Goal: Browse casually: Explore the website without a specific task or goal

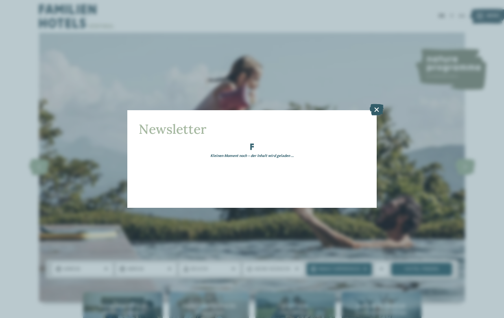
click at [375, 107] on icon at bounding box center [377, 109] width 14 height 11
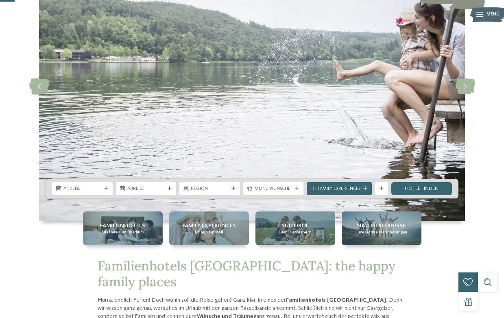
scroll to position [71, 0]
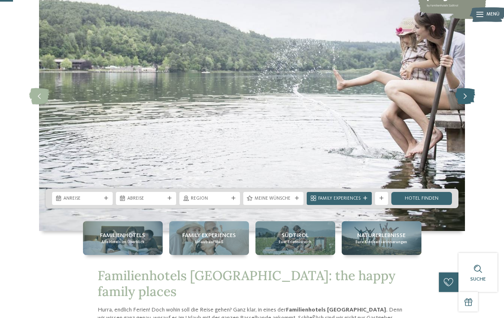
click at [461, 100] on icon at bounding box center [465, 96] width 20 height 16
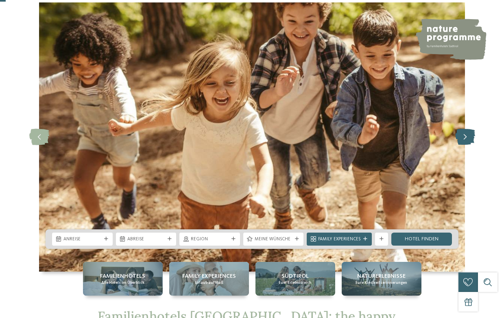
scroll to position [31, 0]
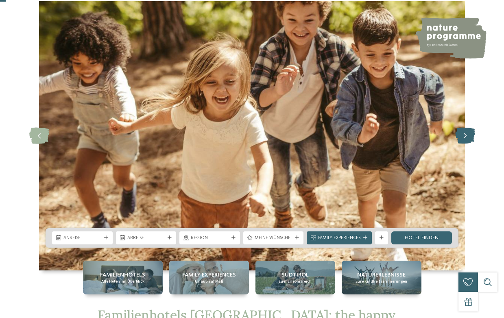
click at [466, 135] on icon at bounding box center [465, 136] width 20 height 16
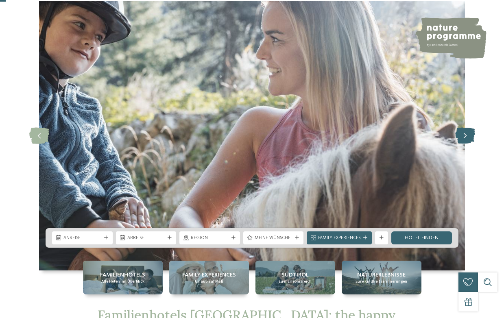
click at [466, 135] on icon at bounding box center [465, 136] width 20 height 16
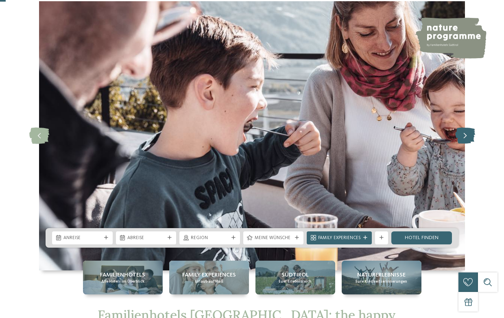
click at [466, 135] on icon at bounding box center [465, 136] width 20 height 16
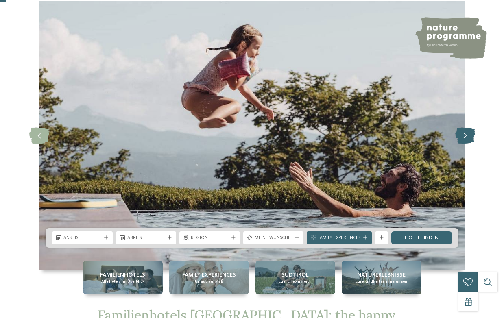
click at [466, 135] on icon at bounding box center [465, 136] width 20 height 16
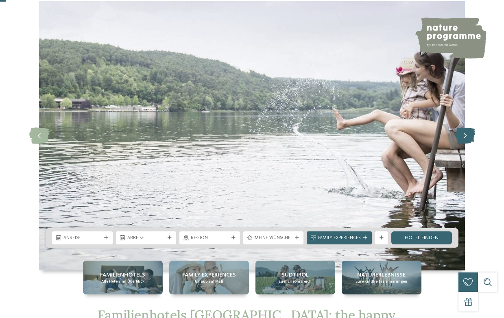
click at [466, 135] on icon at bounding box center [465, 136] width 20 height 16
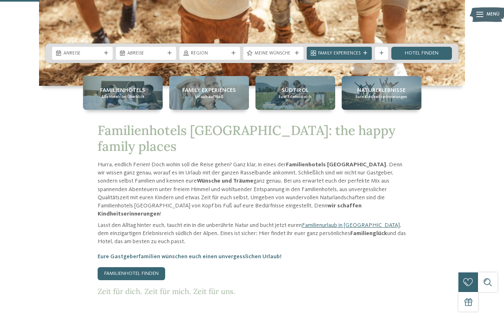
scroll to position [294, 0]
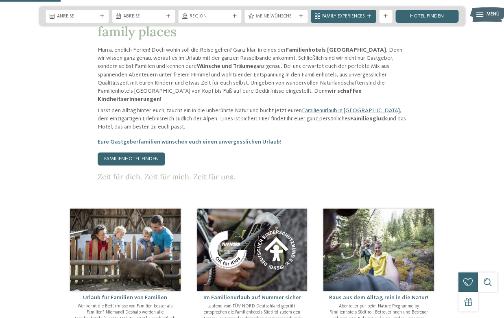
scroll to position [331, 0]
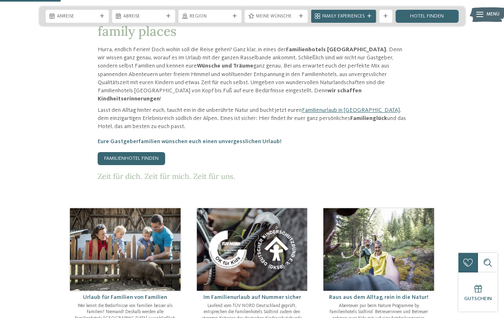
click at [264, 46] on p "Hurra, endlich Ferien! Doch wohin soll die Reise gehen? Ganz klar, in eines der…" at bounding box center [252, 74] width 309 height 57
copy p "Schließlich"
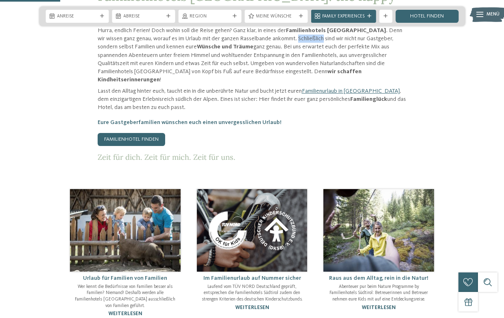
scroll to position [349, 0]
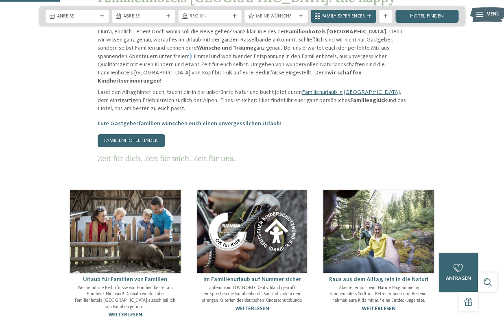
click at [155, 40] on p "Hurra, endlich Ferien! Doch wohin soll die Reise gehen? Ganz klar, in eines der…" at bounding box center [252, 56] width 309 height 57
drag, startPoint x: 142, startPoint y: 41, endPoint x: 157, endPoint y: 40, distance: 14.7
click at [157, 40] on p "Hurra, endlich Ferien! Doch wohin soll die Reise gehen? Ganz klar, in eines der…" at bounding box center [252, 56] width 309 height 57
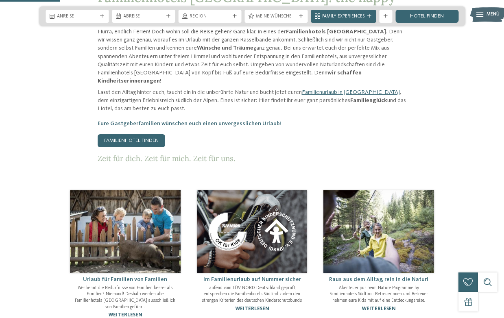
click at [157, 40] on p "Hurra, endlich Ferien! Doch wohin soll die Reise gehen? Ganz klar, in eines der…" at bounding box center [252, 56] width 309 height 57
click at [151, 41] on p "Hurra, endlich Ferien! Doch wohin soll die Reise gehen? Ganz klar, in eines der…" at bounding box center [252, 56] width 309 height 57
copy p "freiem"
click at [164, 48] on p "Hurra, endlich Ferien! Doch wohin soll die Reise gehen? Ganz klar, in eines der…" at bounding box center [252, 56] width 309 height 57
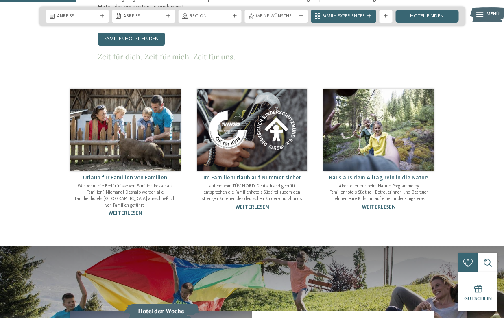
scroll to position [457, 0]
